Goal: Task Accomplishment & Management: Use online tool/utility

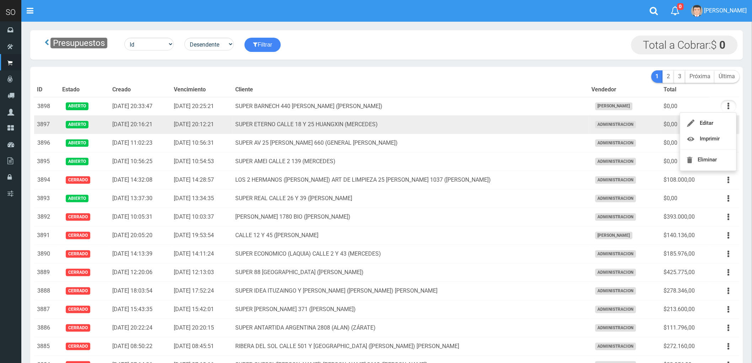
click at [517, 123] on td "SUPER ETERNO CALLE 18 Y 25 HUANGXIN (MERCEDES)" at bounding box center [411, 124] width 356 height 18
click at [730, 125] on button "button" at bounding box center [728, 124] width 16 height 12
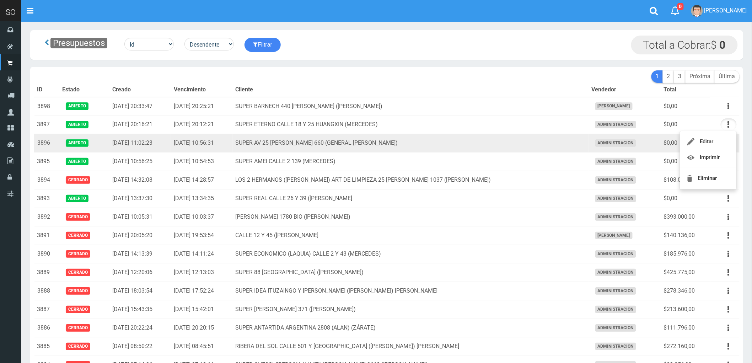
click at [482, 141] on td "SUPER AV 25 [PERSON_NAME] 660 (GENERAL [PERSON_NAME])" at bounding box center [411, 143] width 356 height 18
click at [726, 146] on button "button" at bounding box center [728, 143] width 16 height 12
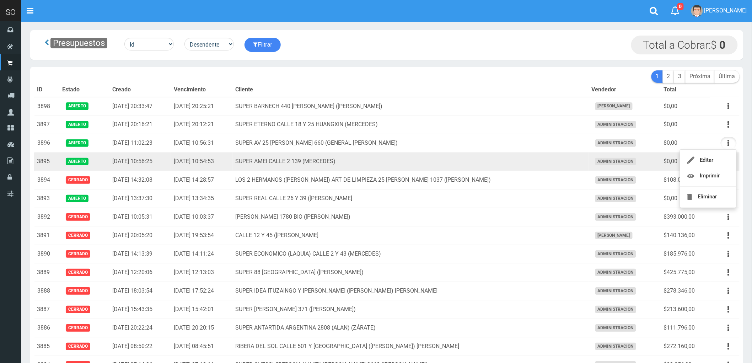
click at [544, 158] on td "SUPER AMEI CALLE 2 139 (MERCEDES)" at bounding box center [411, 161] width 356 height 18
click at [725, 164] on button "button" at bounding box center [728, 161] width 16 height 12
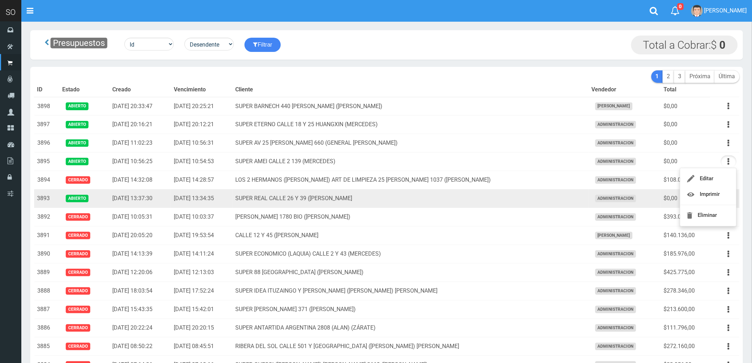
click at [477, 202] on td "SUPER REAL CALLE 26 Y 39 ([PERSON_NAME]" at bounding box center [411, 198] width 356 height 18
drag, startPoint x: 729, startPoint y: 201, endPoint x: 716, endPoint y: 211, distance: 16.6
click at [729, 201] on icon "button" at bounding box center [728, 198] width 2 height 12
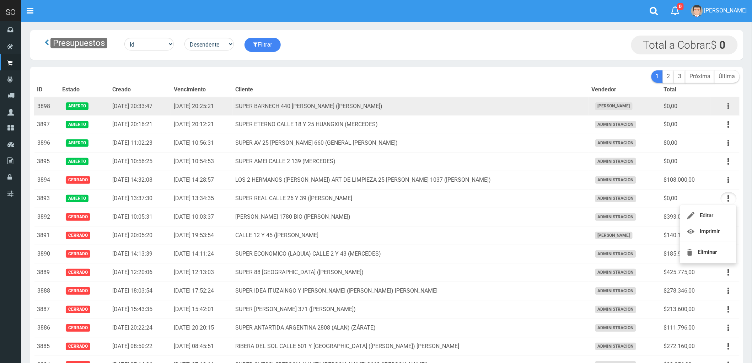
click at [726, 105] on button "button" at bounding box center [728, 106] width 16 height 12
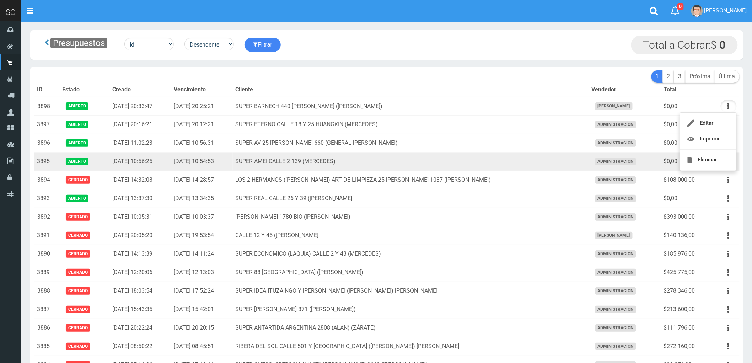
click at [511, 165] on td "SUPER AMEI CALLE 2 139 (MERCEDES)" at bounding box center [411, 161] width 356 height 18
click at [727, 162] on button "button" at bounding box center [728, 161] width 16 height 12
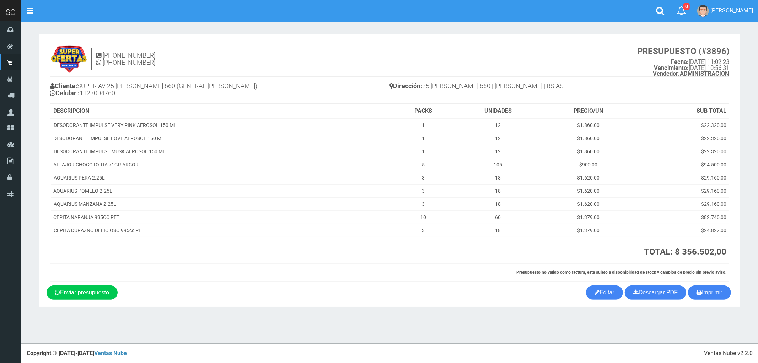
click at [272, 328] on div "× Titulo del Msj texto Mas Texto Cancelar Aceptar 11-3668-4611" at bounding box center [389, 171] width 736 height 343
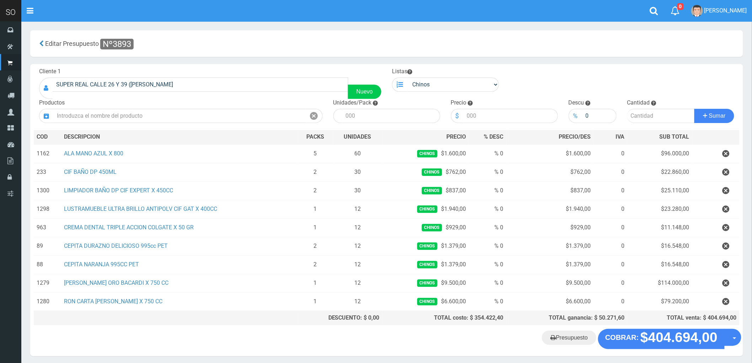
click at [257, 344] on "Presupuesto COBRAR: $404.694,00 Opciones" at bounding box center [386, 339] width 709 height 20
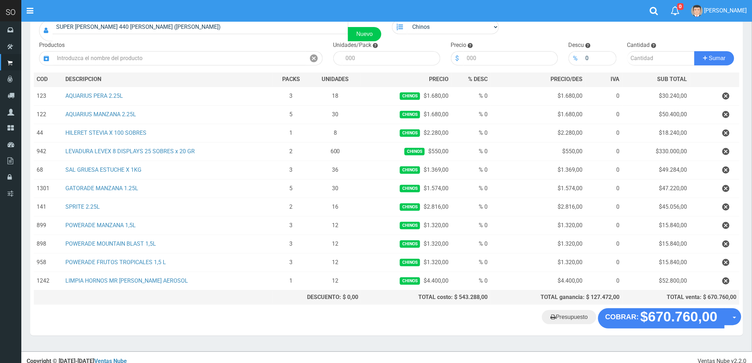
scroll to position [66, 0]
